Goal: Navigation & Orientation: Find specific page/section

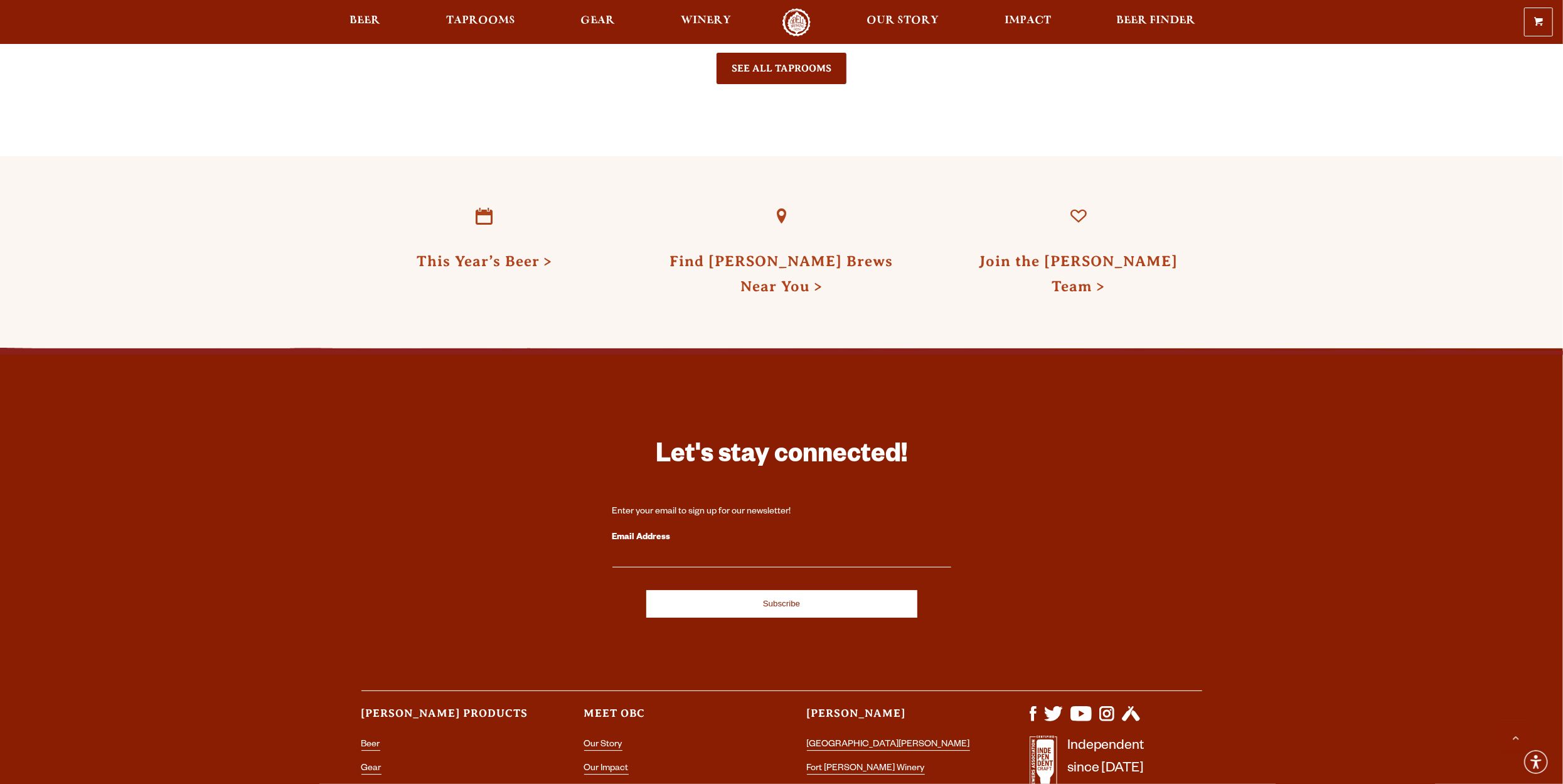
scroll to position [3556, 0]
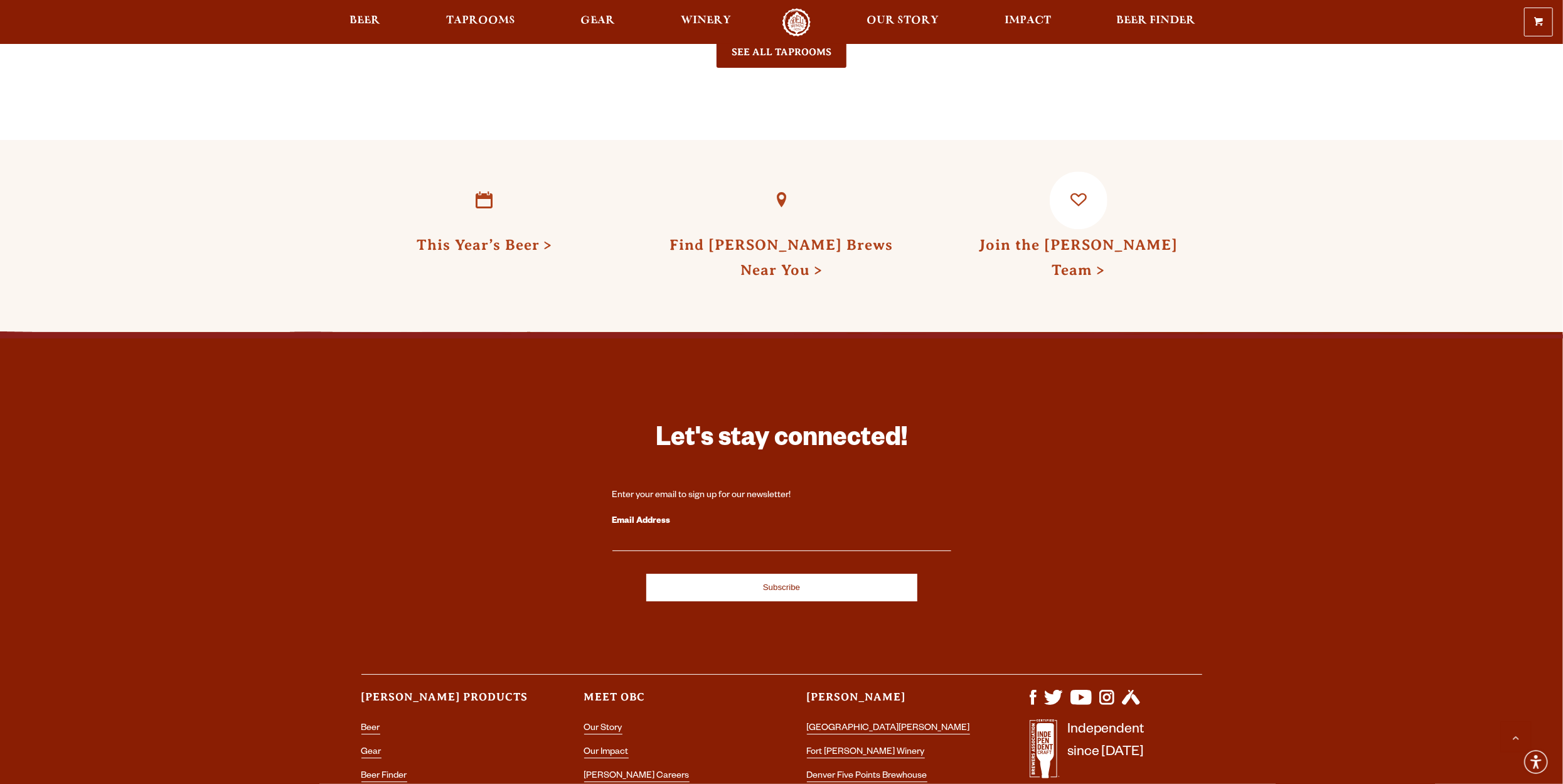
click at [1066, 237] on link "Join the [PERSON_NAME] Team" at bounding box center [1078, 258] width 199 height 42
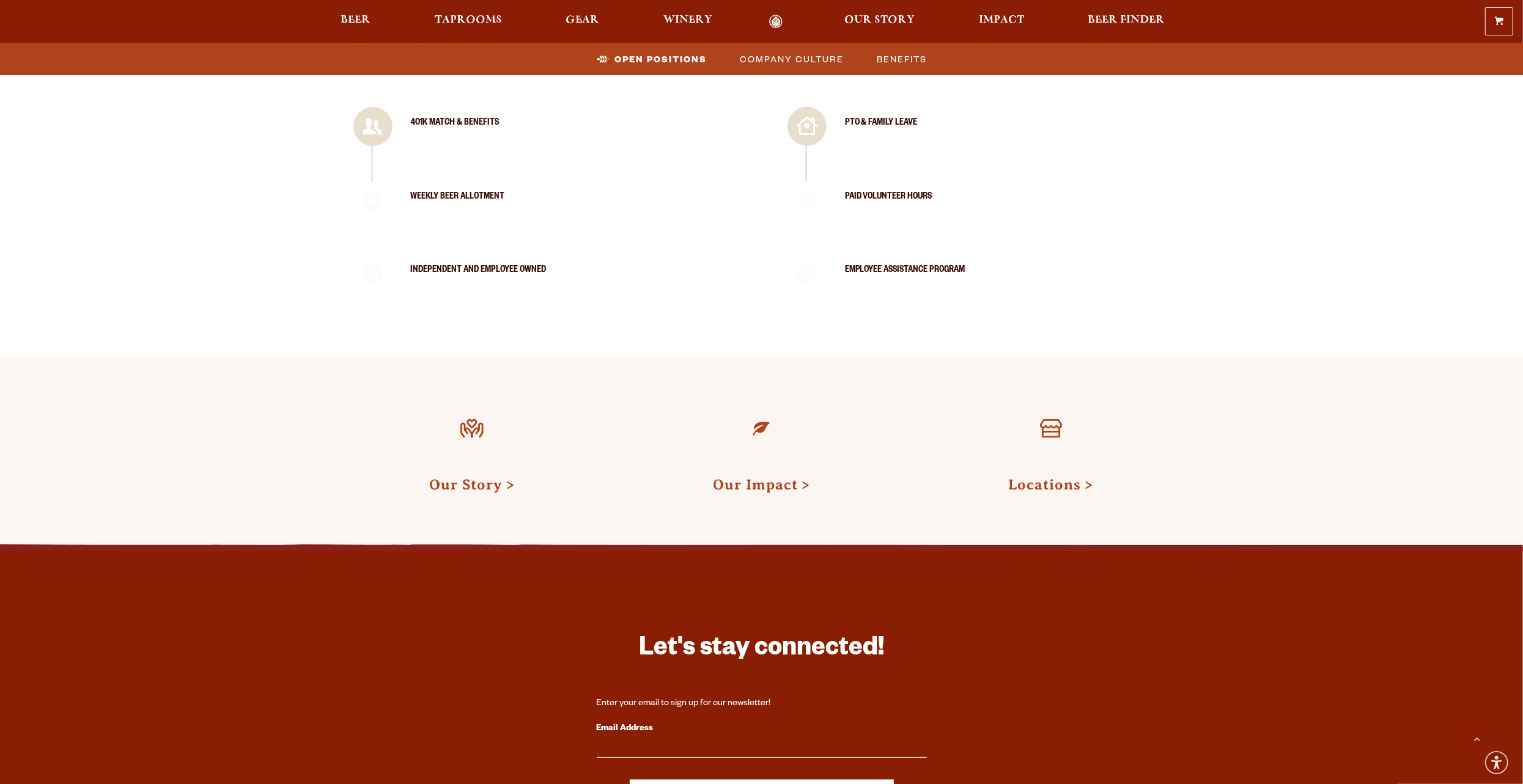
scroll to position [1753, 0]
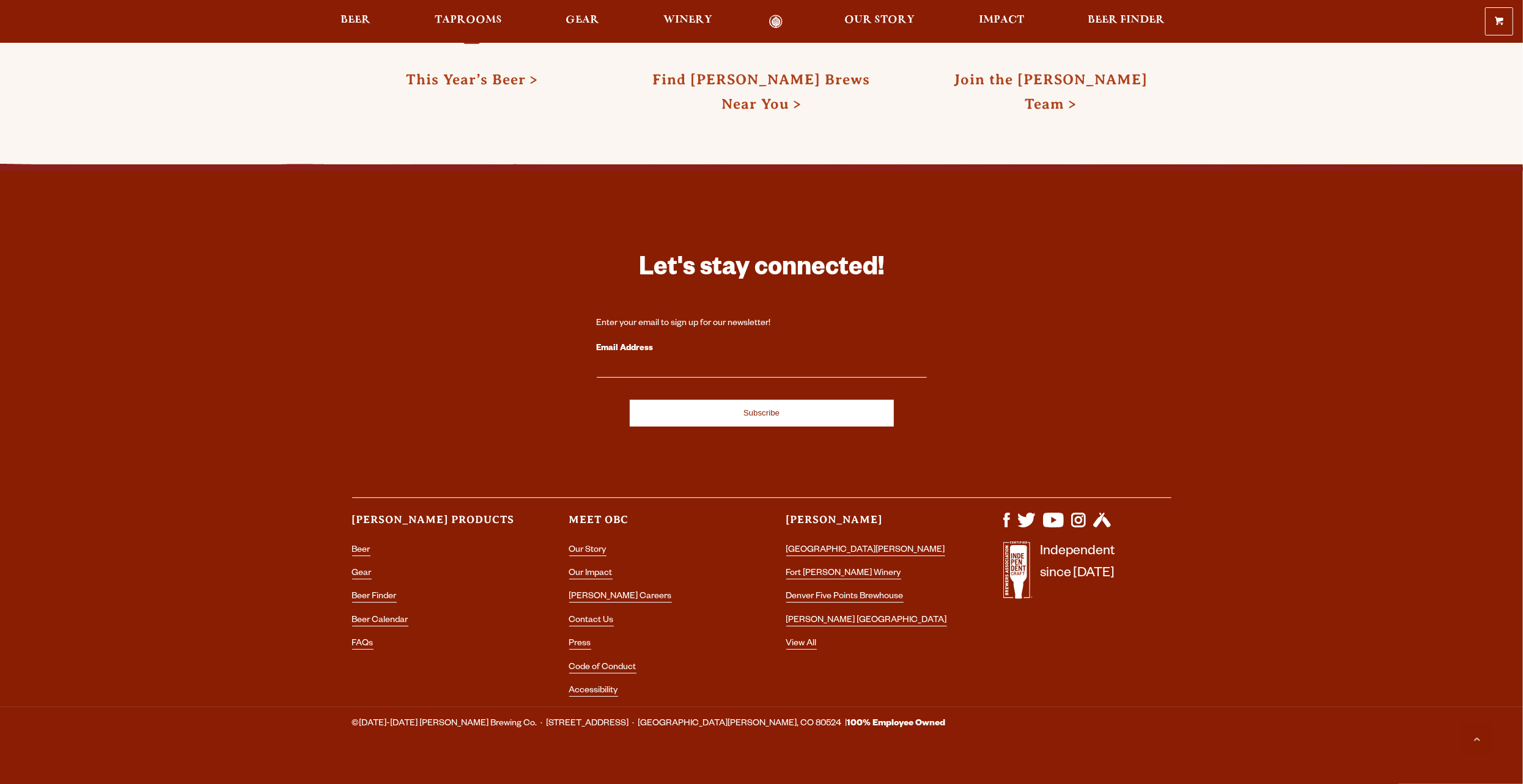
scroll to position [3623, 0]
click at [363, 640] on link "FAQs" at bounding box center [363, 645] width 22 height 11
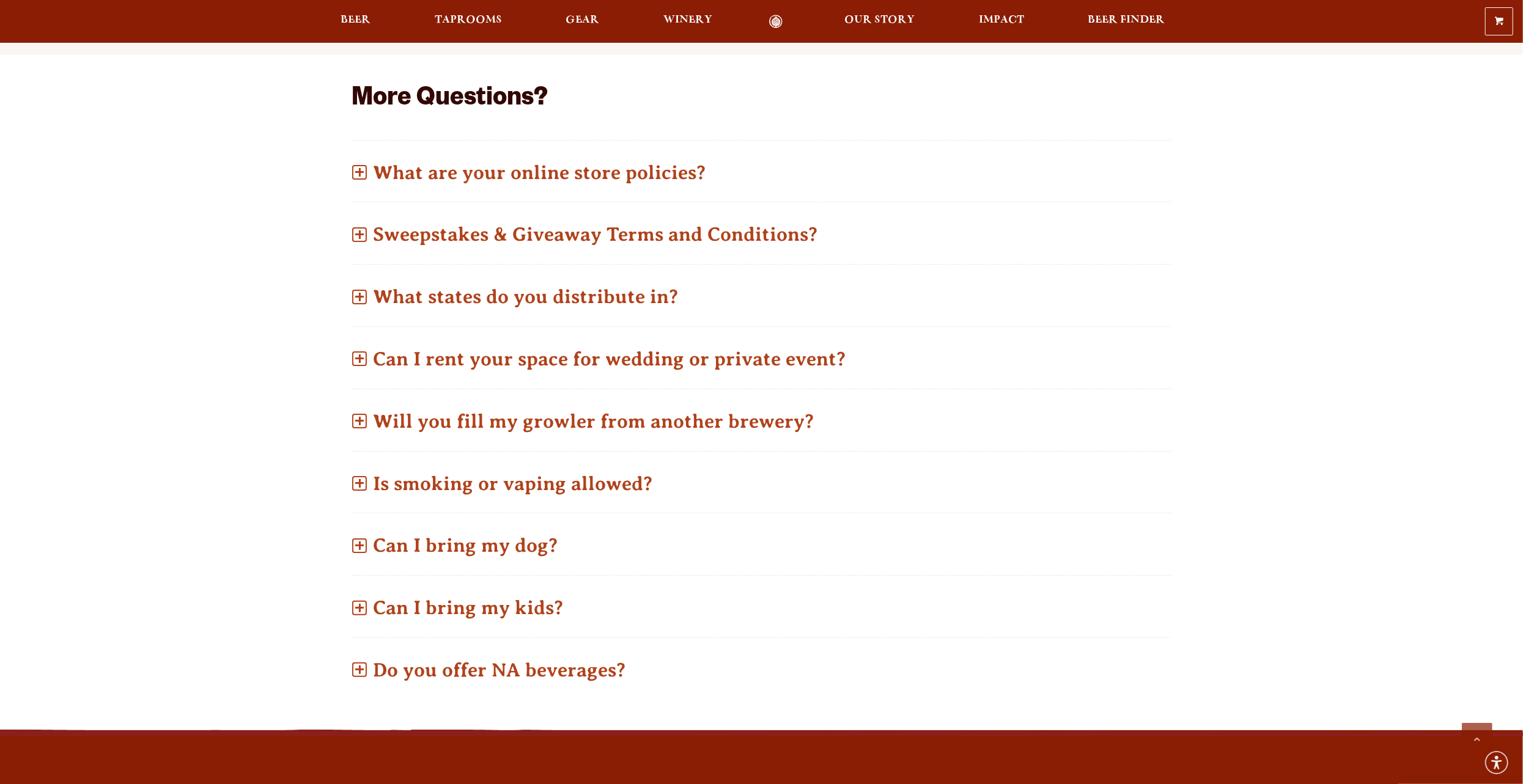
scroll to position [590, 0]
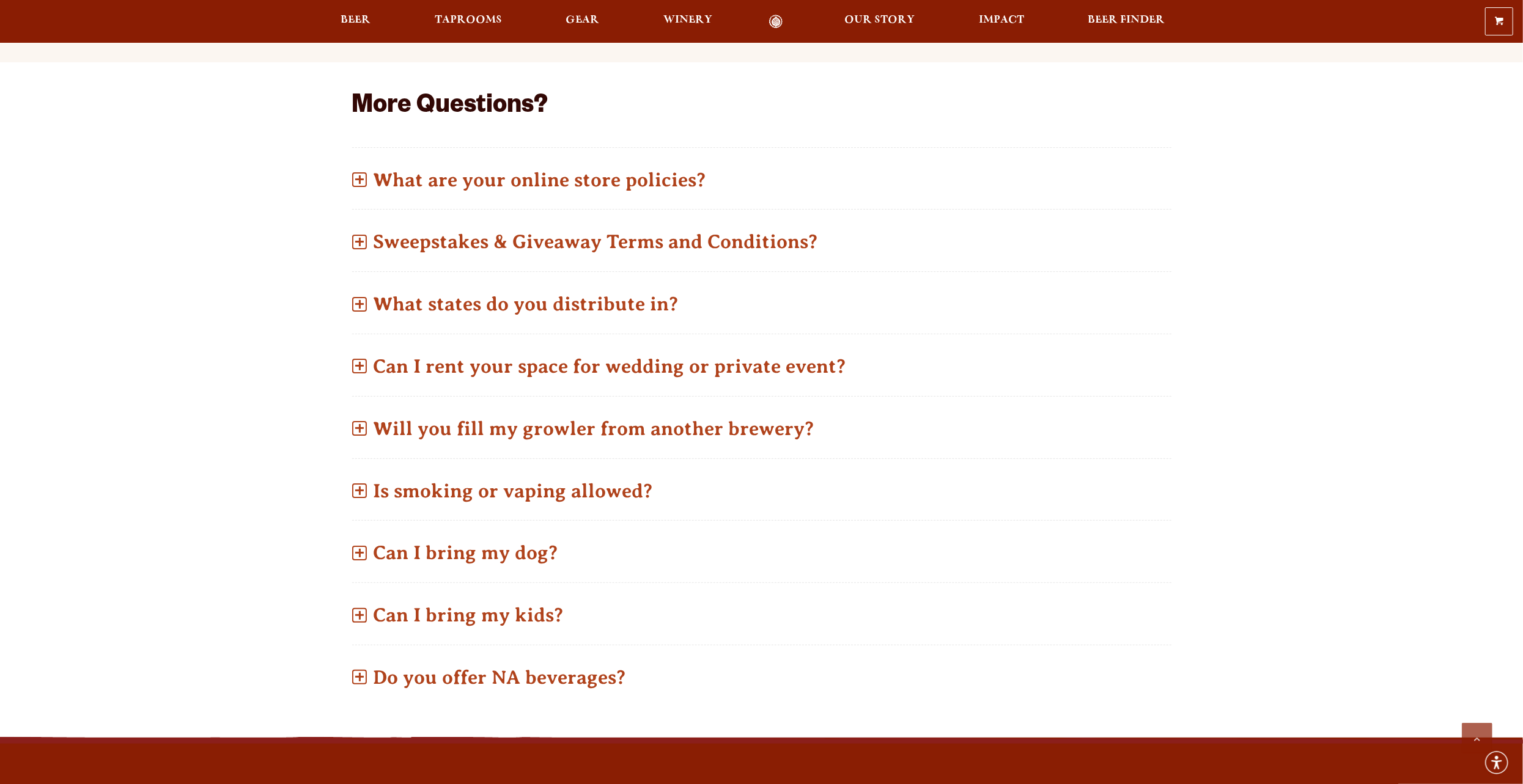
click at [776, 25] on link "Odell Home" at bounding box center [776, 22] width 46 height 14
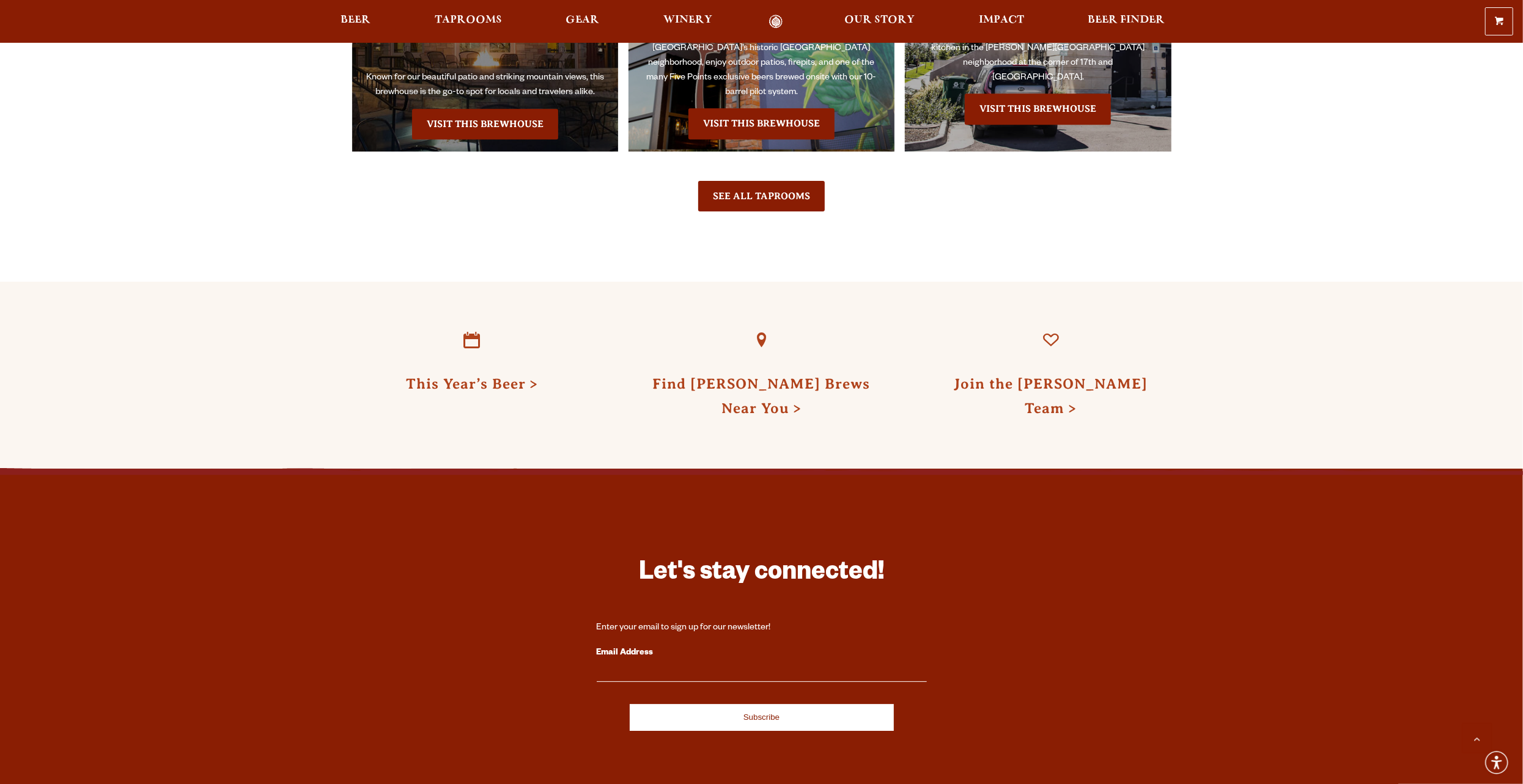
scroll to position [3623, 0]
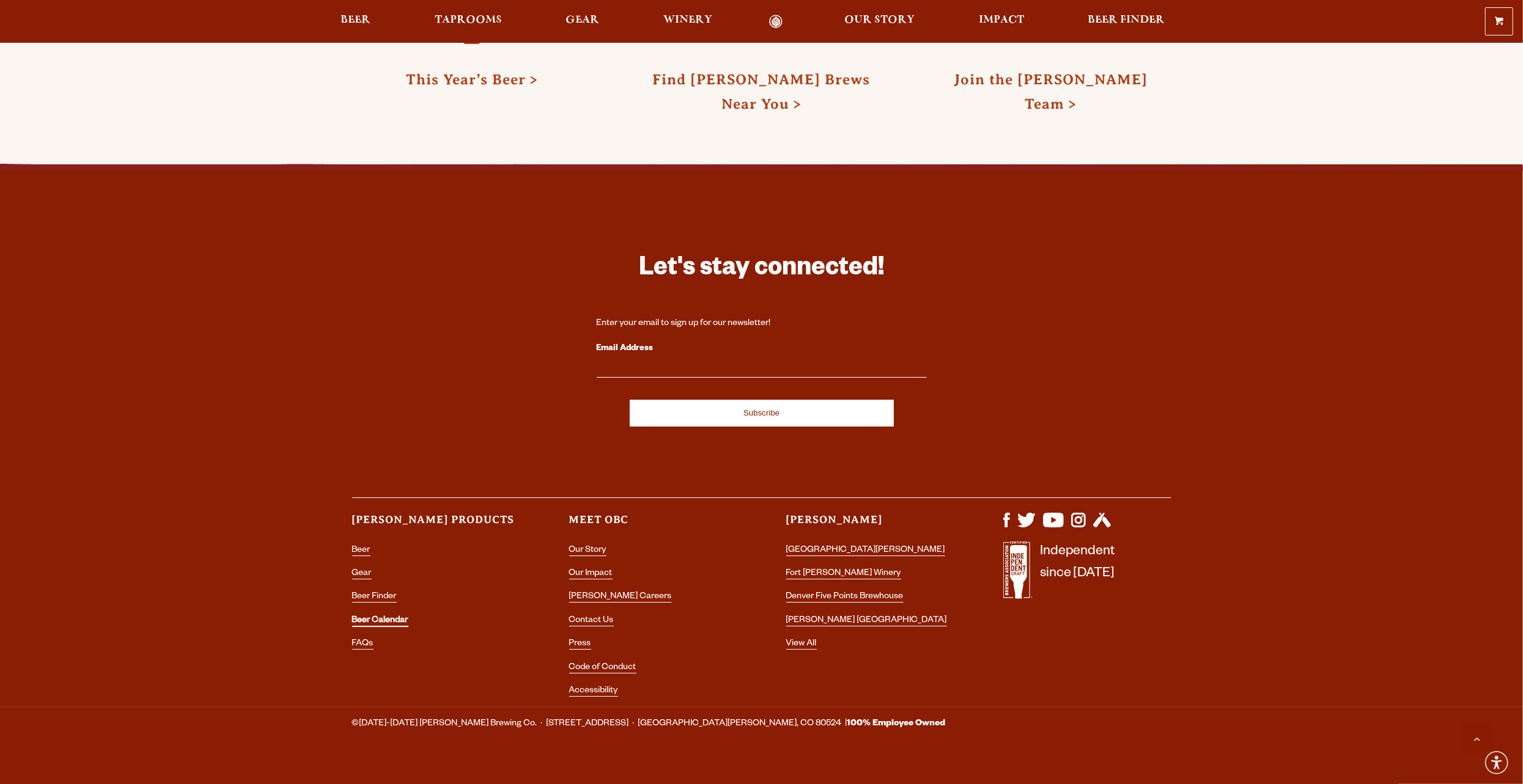
drag, startPoint x: 396, startPoint y: 603, endPoint x: 408, endPoint y: 604, distance: 12.0
click at [396, 616] on link "Beer Calendar" at bounding box center [380, 622] width 56 height 11
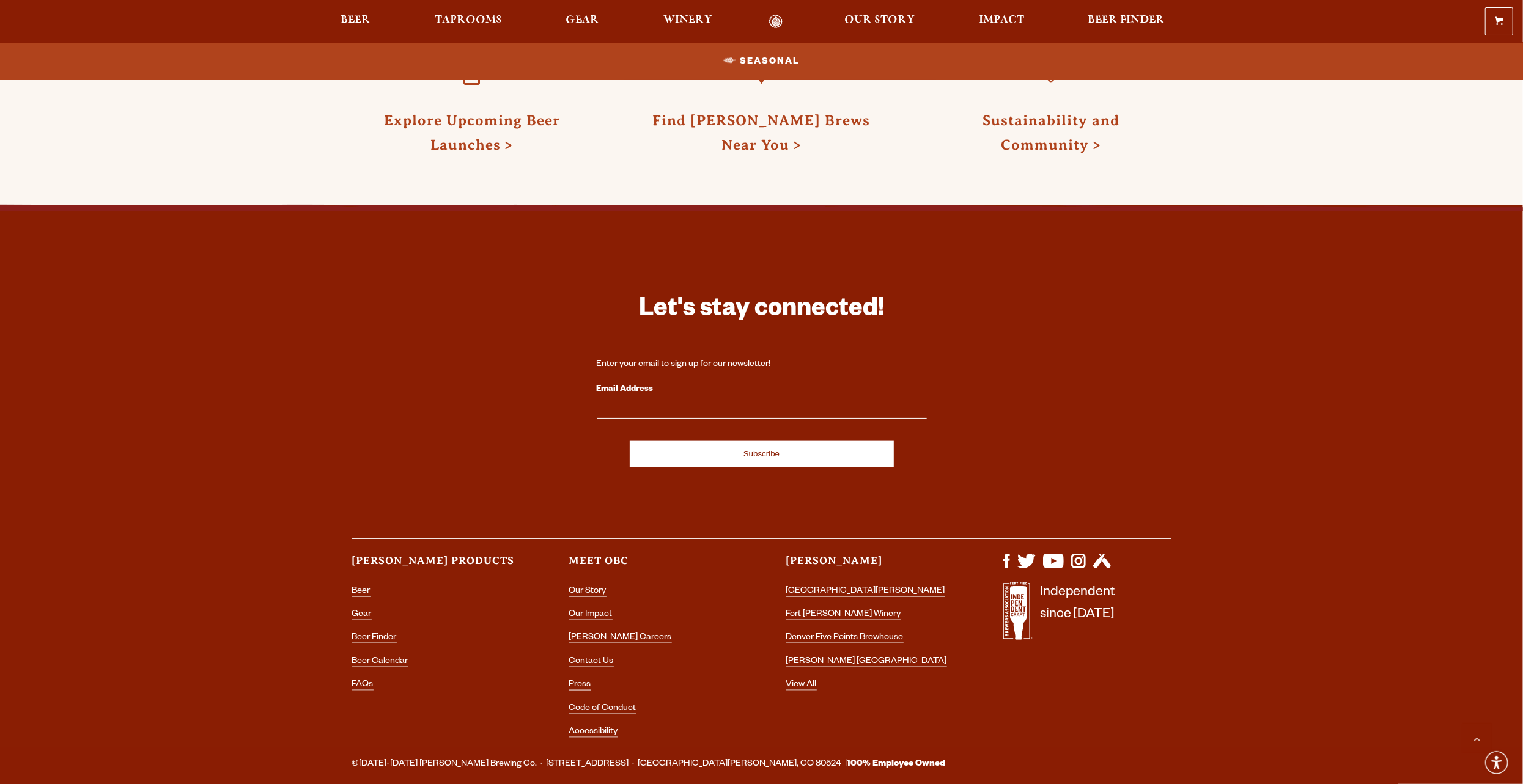
scroll to position [1406, 0]
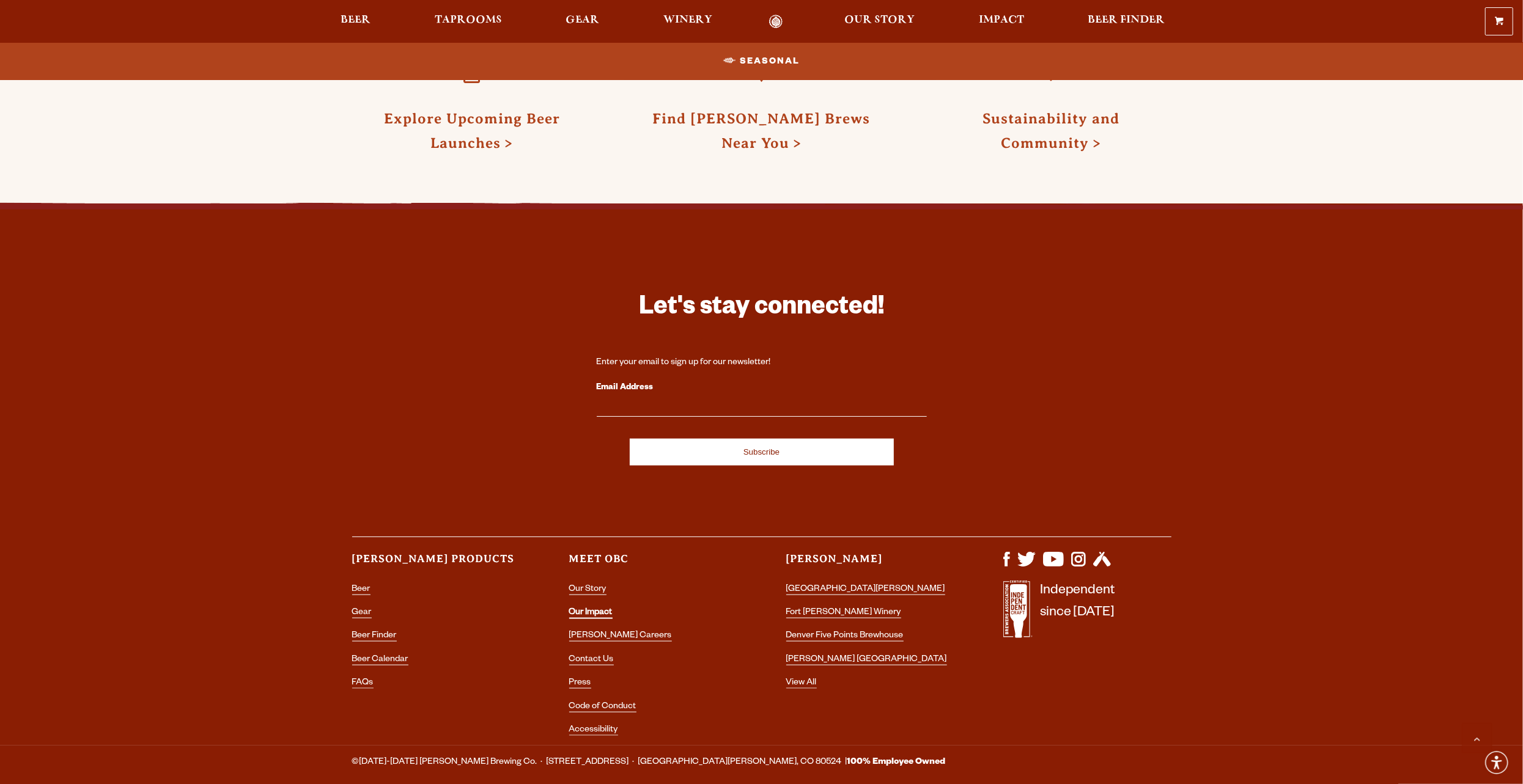
click at [598, 611] on link "Our Impact" at bounding box center [591, 614] width 43 height 11
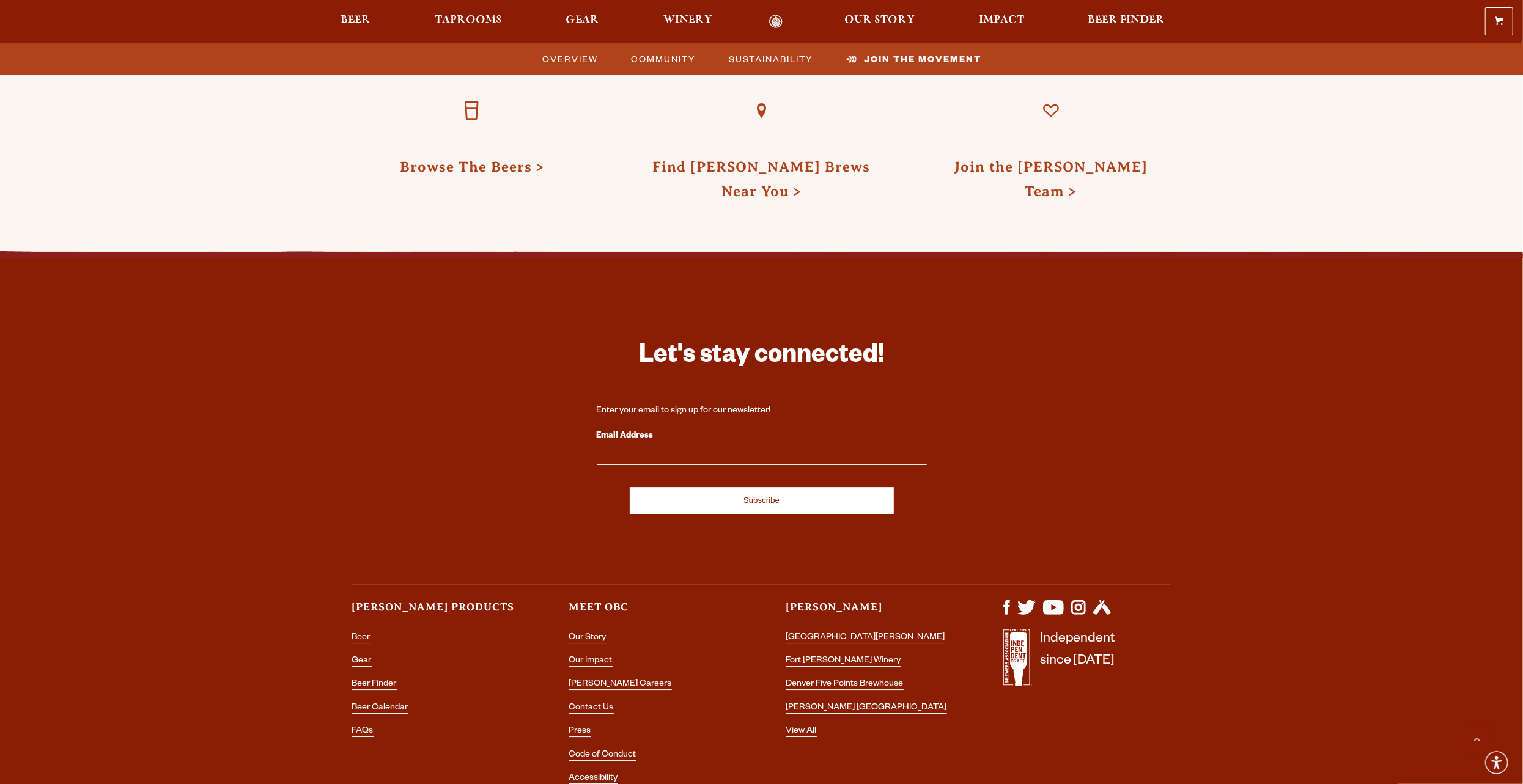
scroll to position [3524, 0]
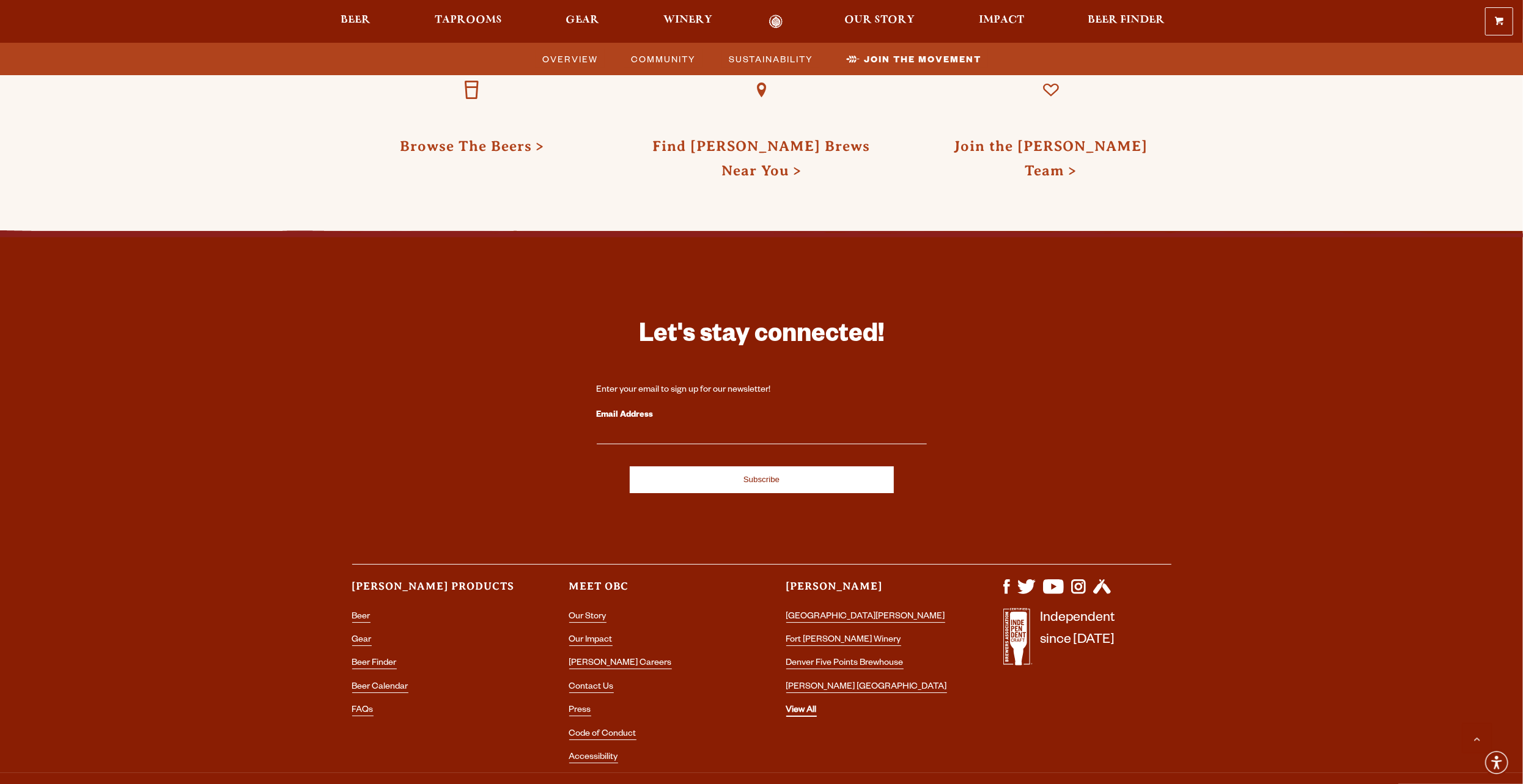
click at [805, 706] on link "View All" at bounding box center [802, 712] width 31 height 11
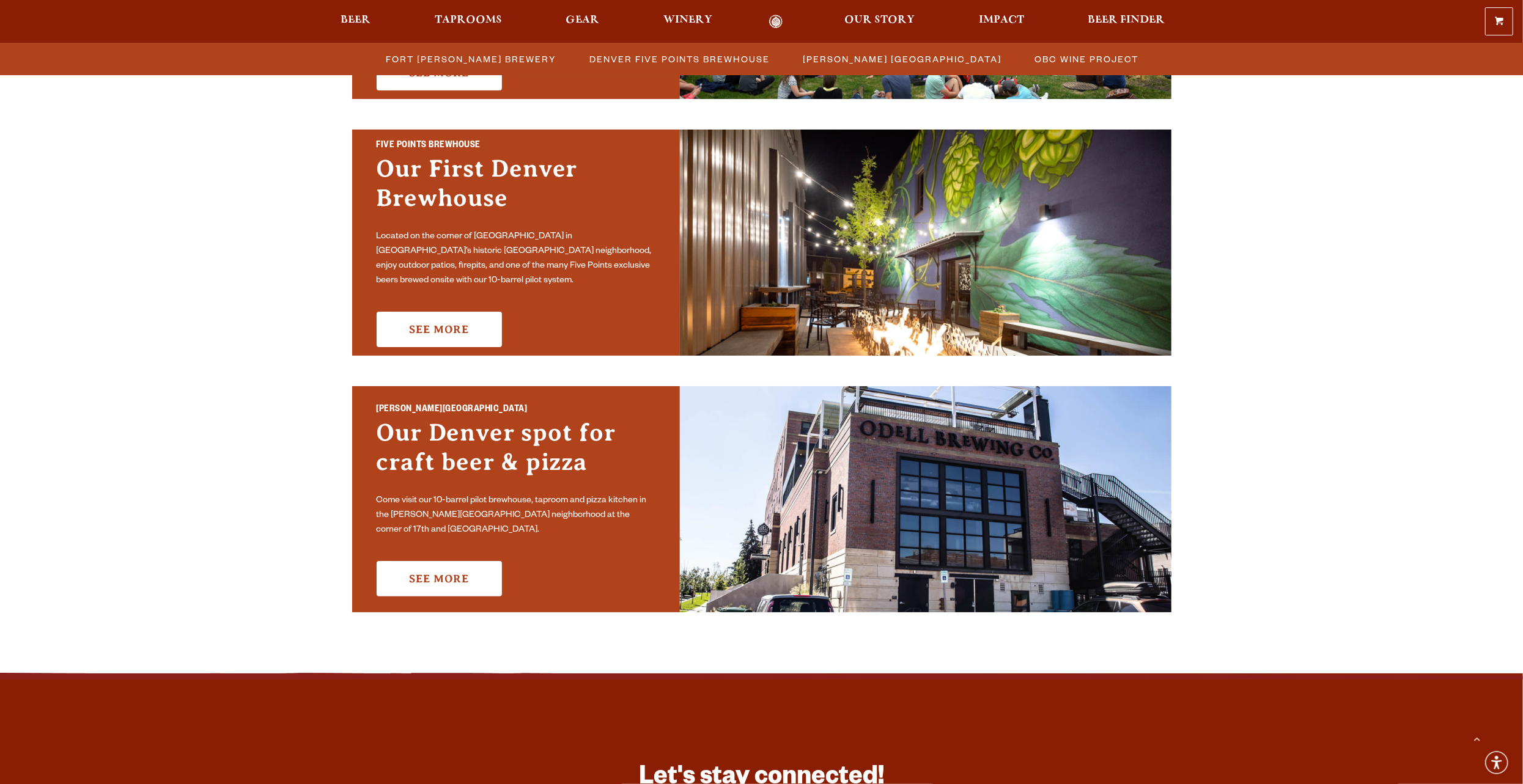
scroll to position [663, 0]
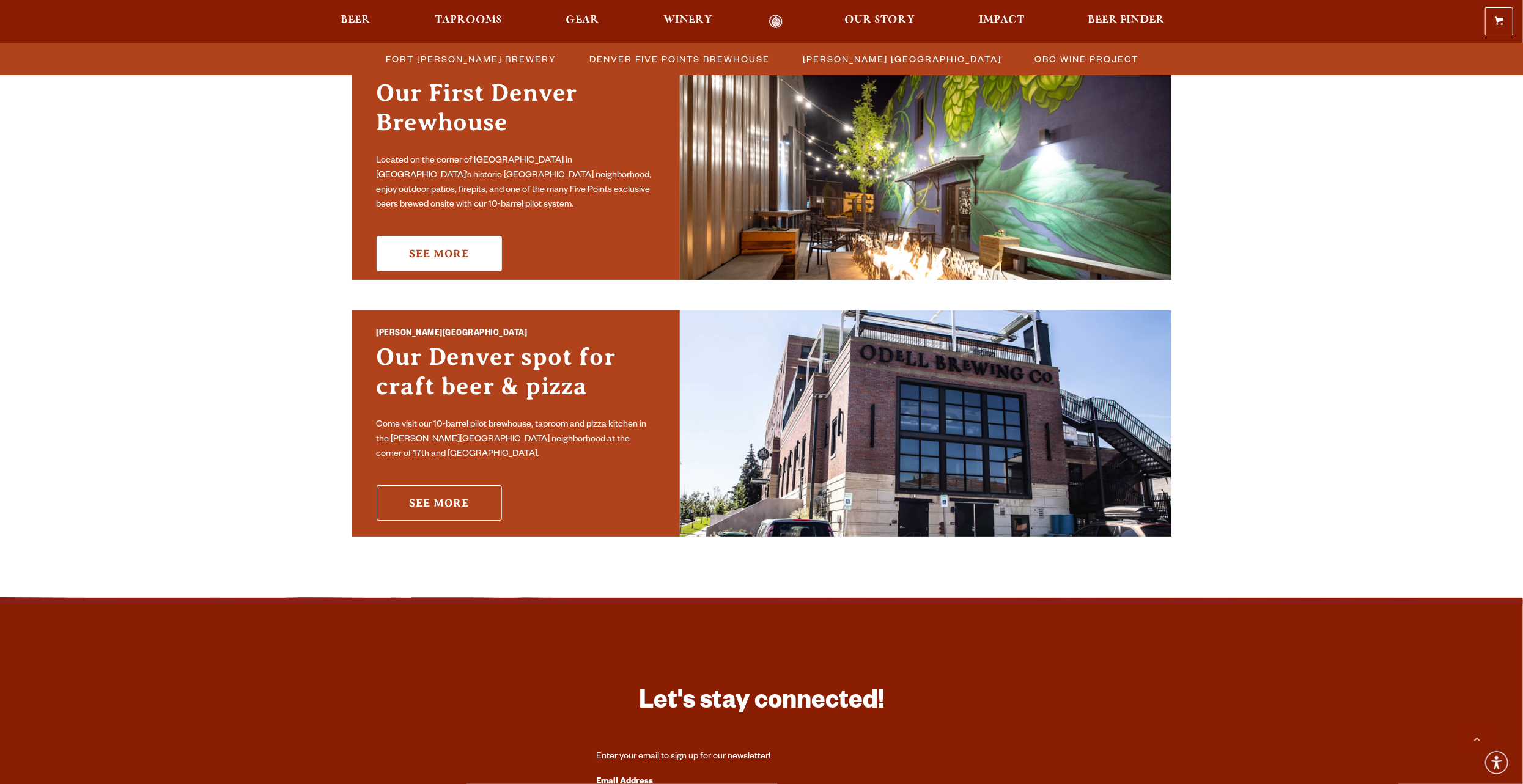
click at [456, 500] on link "See More" at bounding box center [439, 503] width 126 height 36
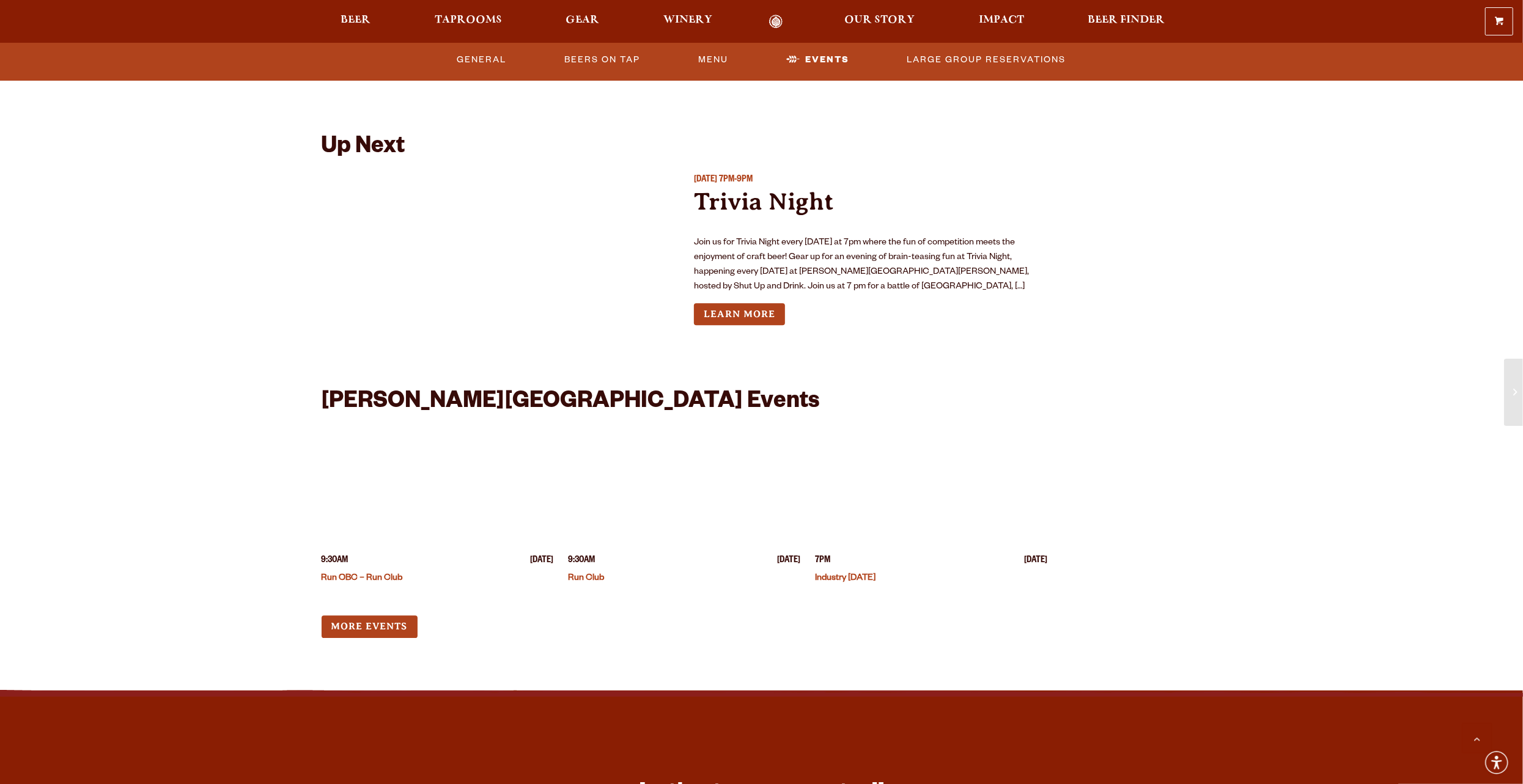
scroll to position [2975, 0]
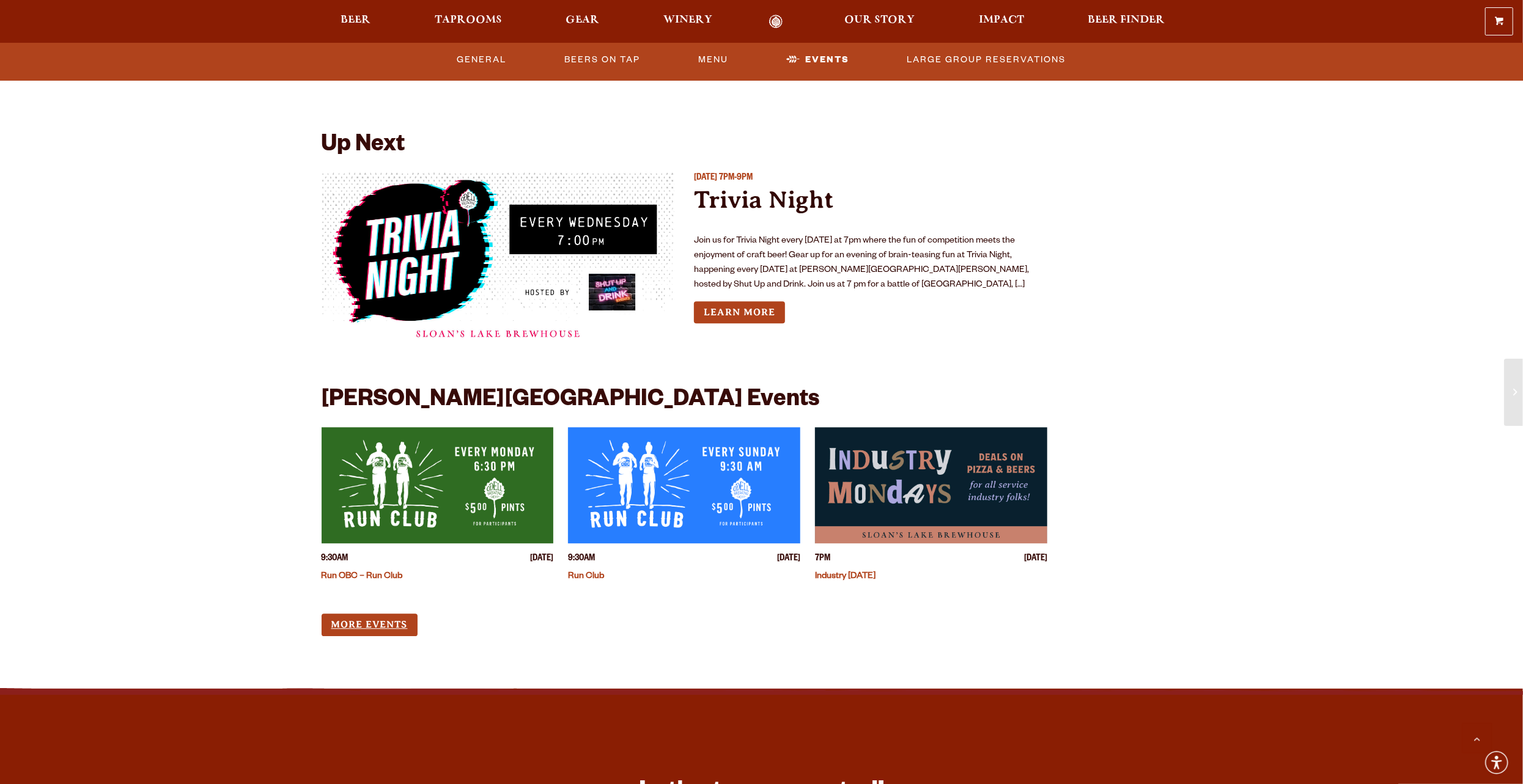
click at [391, 616] on link "More Events" at bounding box center [370, 625] width 96 height 22
